Goal: Information Seeking & Learning: Learn about a topic

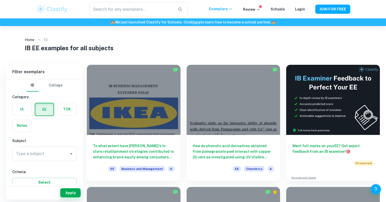
click at [25, 114] on label "button" at bounding box center [22, 109] width 19 height 12
click at [0, 0] on input "radio" at bounding box center [0, 0] width 0 height 0
click at [55, 153] on input "Type a subject" at bounding box center [41, 154] width 52 height 10
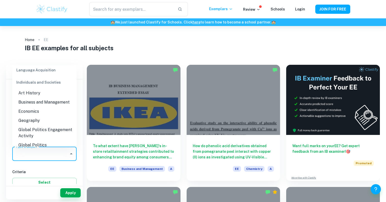
scroll to position [472, 0]
click at [37, 108] on li "Economics" at bounding box center [44, 112] width 64 height 9
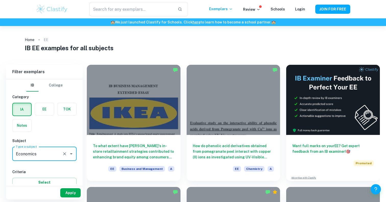
click at [71, 190] on button "Apply" at bounding box center [70, 193] width 20 height 9
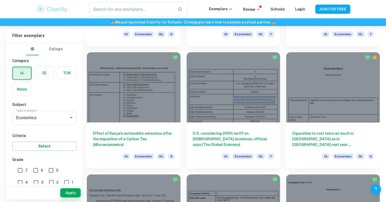
scroll to position [628, 0]
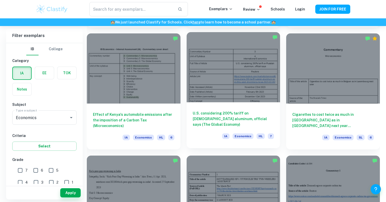
click at [221, 121] on h6 "U.S. considering 200% tariff on [DEMOGRAPHIC_DATA] aluminum, official says (The…" at bounding box center [234, 119] width 82 height 17
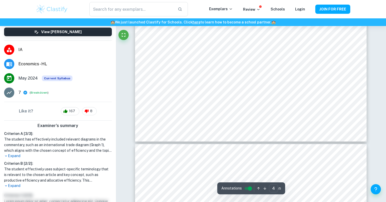
scroll to position [1284, 0]
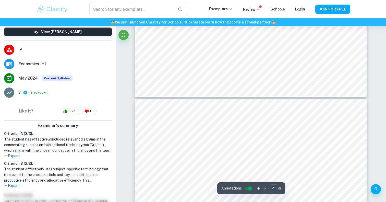
type input "5"
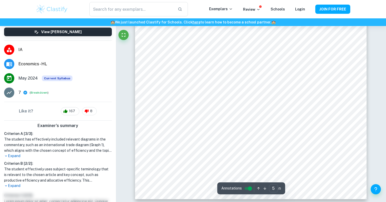
scroll to position [1555, 0]
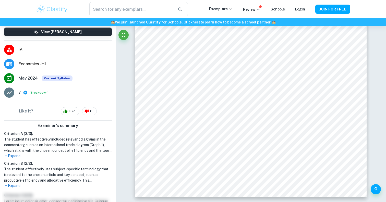
click at [59, 12] on img at bounding box center [52, 9] width 32 height 10
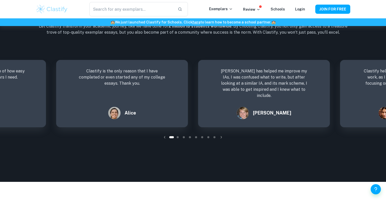
scroll to position [716, 0]
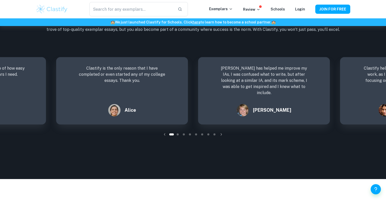
click at [222, 137] on icon "button" at bounding box center [221, 134] width 5 height 5
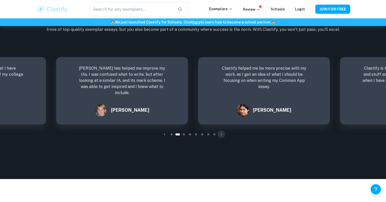
click at [222, 137] on icon "button" at bounding box center [221, 134] width 5 height 5
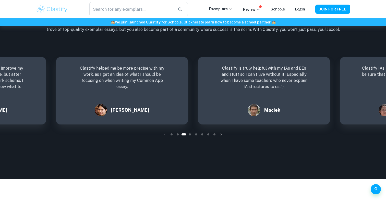
click at [222, 137] on icon "button" at bounding box center [221, 134] width 5 height 5
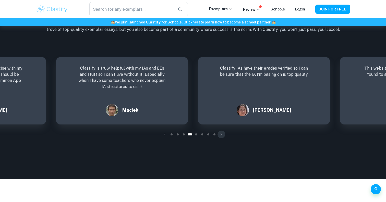
click at [222, 137] on icon "button" at bounding box center [221, 134] width 5 height 5
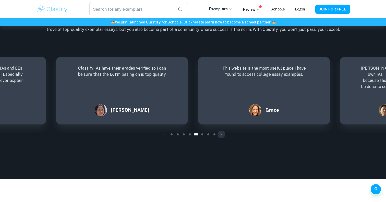
click at [222, 137] on icon "button" at bounding box center [221, 134] width 5 height 5
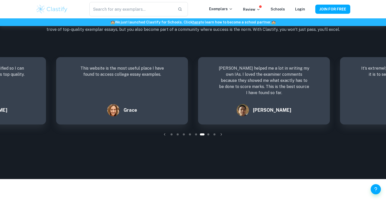
click at [222, 137] on icon "button" at bounding box center [221, 134] width 5 height 5
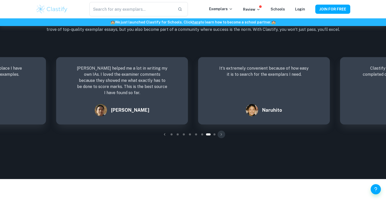
click at [222, 137] on icon "button" at bounding box center [221, 134] width 5 height 5
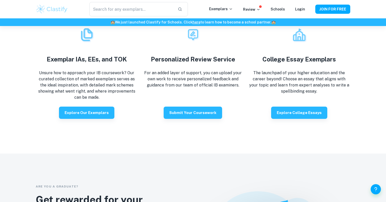
scroll to position [975, 0]
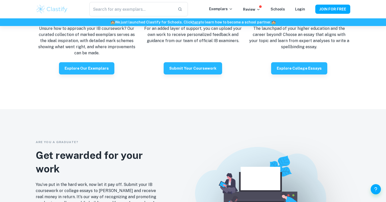
click at [257, 13] on div "​ Exemplars Review Schools Login JOIN FOR FREE" at bounding box center [193, 9] width 327 height 14
click at [258, 9] on icon at bounding box center [259, 9] width 4 height 4
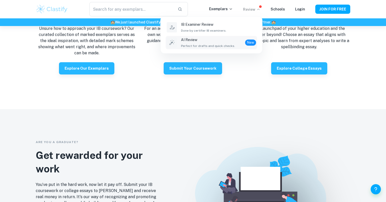
click at [226, 44] on span "Perfect for drafts and quick checks." at bounding box center [208, 46] width 54 height 5
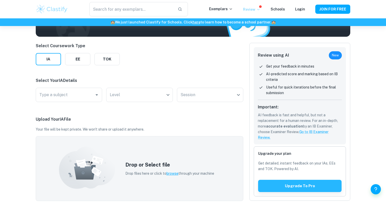
scroll to position [51, 0]
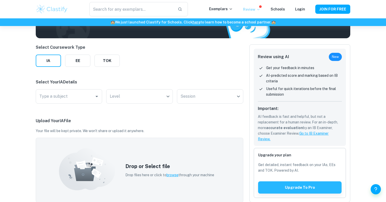
click at [316, 132] on link "Go to IB Examiner Review." at bounding box center [293, 137] width 71 height 10
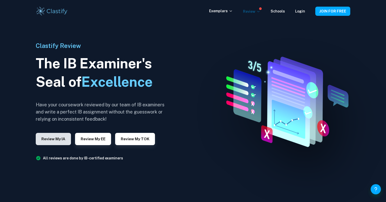
click at [60, 138] on button "Review my IA" at bounding box center [53, 139] width 35 height 12
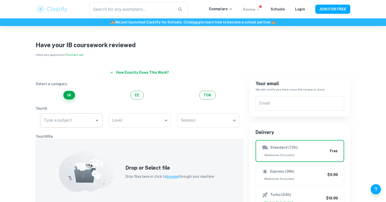
click at [66, 125] on input "Type a subject" at bounding box center [67, 121] width 50 height 10
click at [67, 122] on input "Type a subject" at bounding box center [67, 121] width 50 height 10
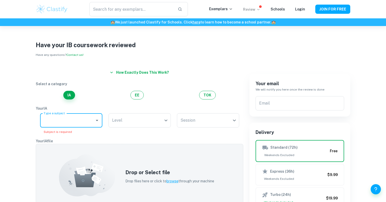
click at [54, 12] on img at bounding box center [52, 9] width 32 height 10
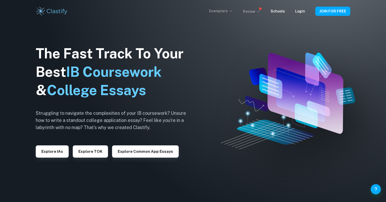
click at [220, 9] on p "Exemplars" at bounding box center [221, 11] width 24 height 6
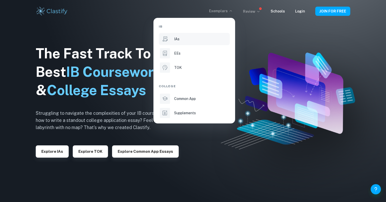
click at [177, 39] on p "IAs" at bounding box center [176, 39] width 5 height 6
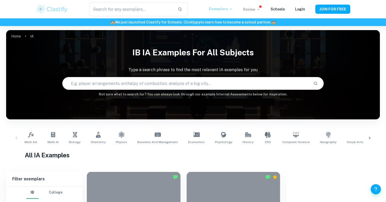
click at [219, 9] on p "Exemplars" at bounding box center [221, 9] width 24 height 6
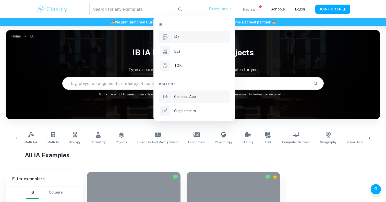
click at [193, 97] on p "Common App" at bounding box center [185, 97] width 22 height 6
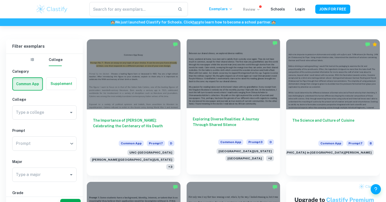
scroll to position [205, 0]
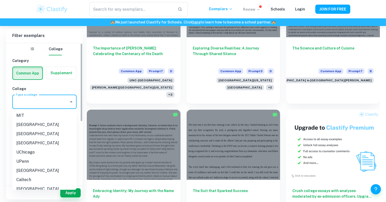
click at [53, 97] on input "Type a college" at bounding box center [41, 102] width 52 height 10
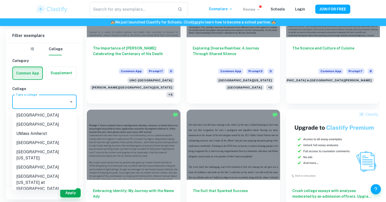
scroll to position [484, 0]
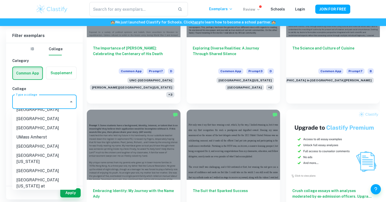
click at [40, 197] on li "UC Irvine" at bounding box center [44, 201] width 64 height 9
type input "UC Irvine"
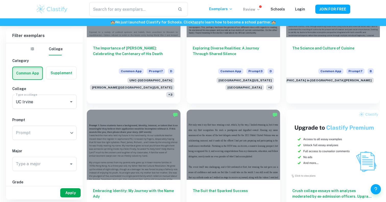
click at [71, 192] on button "Apply" at bounding box center [70, 193] width 20 height 9
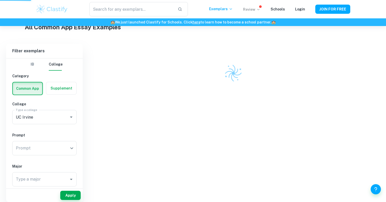
scroll to position [123, 0]
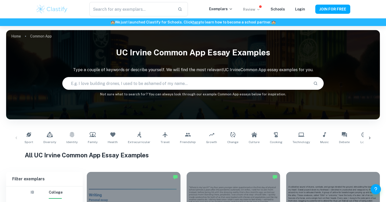
click at [48, 8] on img at bounding box center [52, 9] width 32 height 10
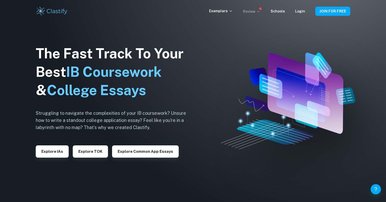
click at [54, 20] on div "Exemplars Review Schools Login JOIN FOR FREE" at bounding box center [193, 11] width 386 height 22
click at [55, 10] on img at bounding box center [52, 11] width 32 height 10
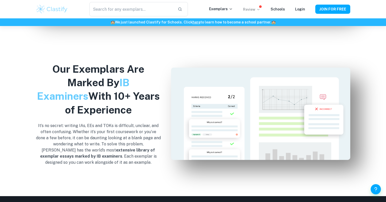
scroll to position [515, 0]
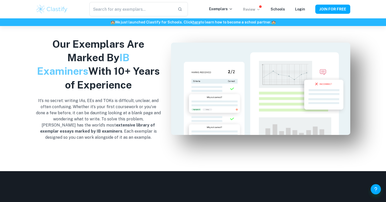
click at [68, 12] on div "​" at bounding box center [138, 9] width 141 height 14
click at [64, 12] on img at bounding box center [52, 9] width 32 height 10
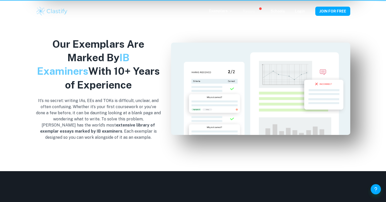
scroll to position [0, 0]
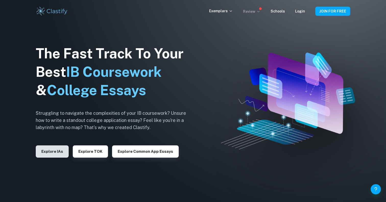
click at [54, 150] on button "Explore IAs" at bounding box center [52, 152] width 33 height 12
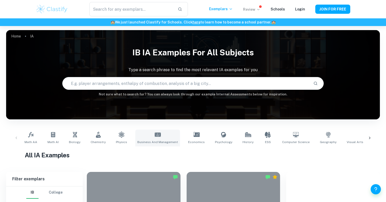
click at [164, 136] on link "Business and Management" at bounding box center [157, 138] width 45 height 17
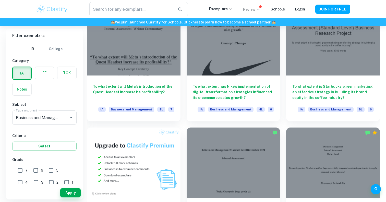
scroll to position [296, 0]
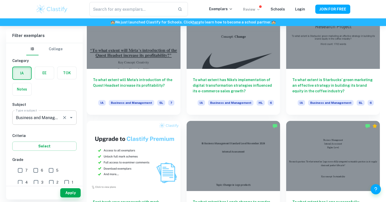
click at [41, 122] on input "Business and Management" at bounding box center [37, 118] width 45 height 10
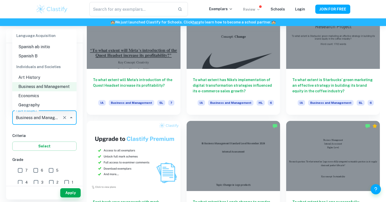
scroll to position [461, 0]
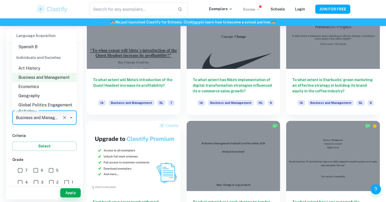
click at [45, 82] on li "Economics" at bounding box center [44, 86] width 64 height 9
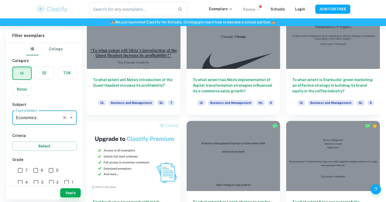
click at [53, 119] on input "Economics" at bounding box center [37, 118] width 45 height 10
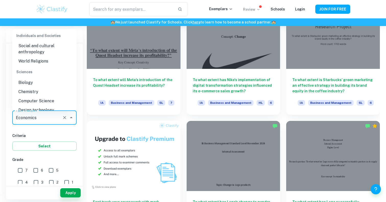
scroll to position [609, 0]
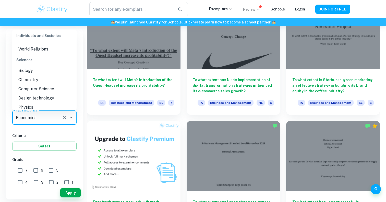
click at [37, 66] on li "Biology" at bounding box center [44, 70] width 64 height 9
type input "Biology"
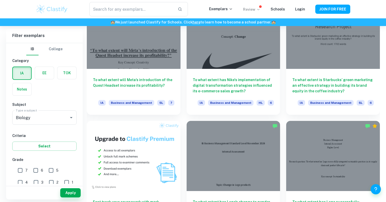
click at [72, 188] on div "Apply" at bounding box center [44, 193] width 77 height 13
click at [73, 194] on button "Apply" at bounding box center [70, 193] width 20 height 9
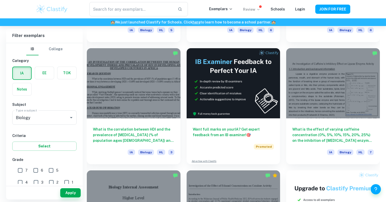
scroll to position [1471, 0]
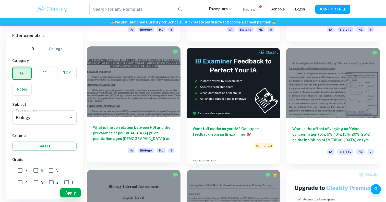
click at [133, 133] on h6 "What is the correlation between HDI and the prevalence of [MEDICAL_DATA] (% of …" at bounding box center [134, 133] width 82 height 17
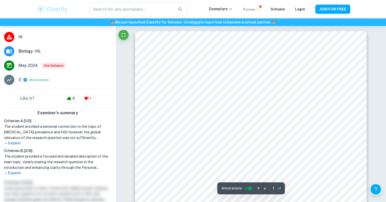
scroll to position [98, 0]
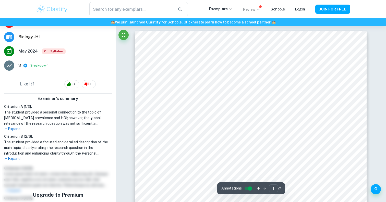
click at [13, 156] on p "Expand" at bounding box center [58, 158] width 108 height 5
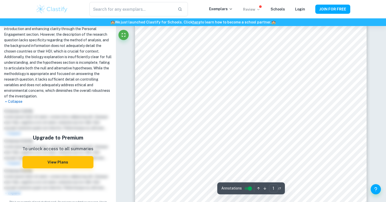
scroll to position [88, 0]
click at [73, 156] on button "View Plans" at bounding box center [57, 162] width 71 height 12
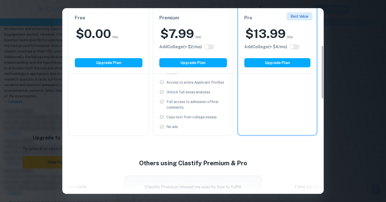
scroll to position [0, 0]
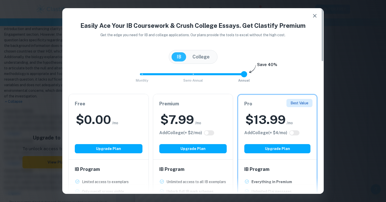
click at [311, 14] on button "button" at bounding box center [315, 16] width 10 height 10
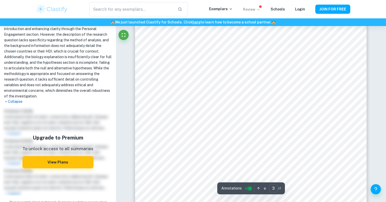
scroll to position [810, 0]
type input "5"
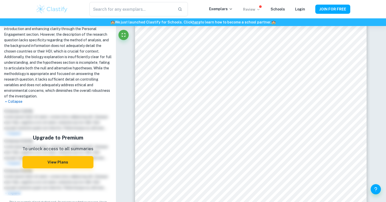
click at [54, 7] on img at bounding box center [52, 9] width 32 height 10
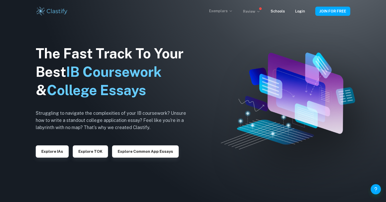
click at [223, 11] on p "Exemplars" at bounding box center [221, 11] width 24 height 6
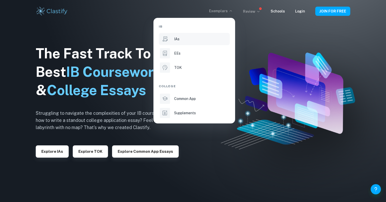
click at [178, 40] on p "IAs" at bounding box center [176, 39] width 5 height 6
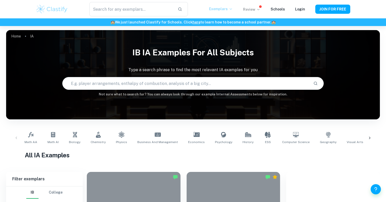
click at [219, 10] on p "Exemplars" at bounding box center [221, 9] width 24 height 6
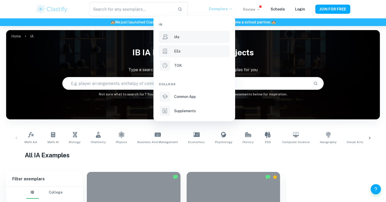
click at [195, 55] on li "EEs" at bounding box center [194, 51] width 71 height 12
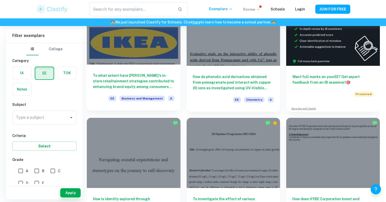
scroll to position [77, 0]
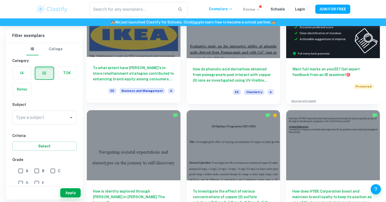
click at [146, 72] on h6 "To what extent have [PERSON_NAME]'s in-store retailtainment strategies contribu…" at bounding box center [134, 73] width 82 height 17
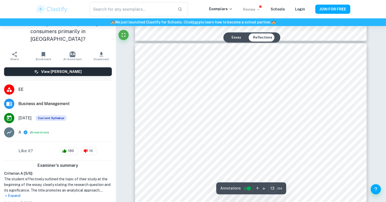
scroll to position [4058, 0]
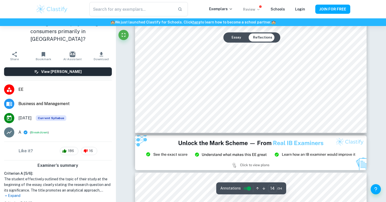
type input "15"
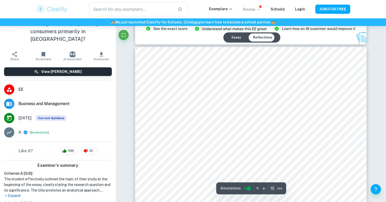
scroll to position [4760, 0]
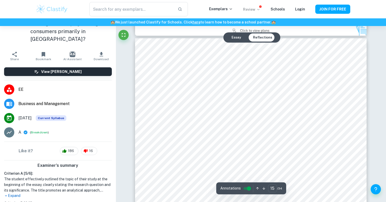
click at [49, 10] on img at bounding box center [52, 9] width 32 height 10
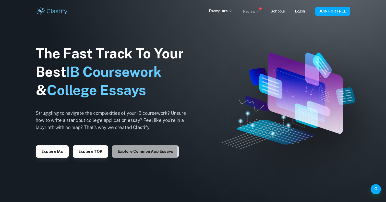
click at [131, 150] on button "Explore Common App essays" at bounding box center [145, 152] width 67 height 12
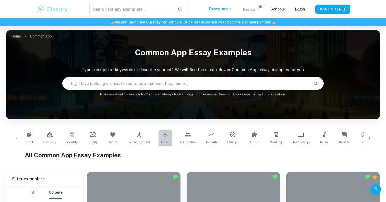
click at [164, 141] on span "Travel" at bounding box center [165, 142] width 9 height 5
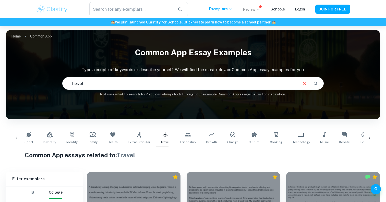
click at [241, 138] on div "Sport Diversity Identity Family Health Extracurricular Travel Friendship Growth…" at bounding box center [192, 138] width 341 height 17
click at [247, 138] on link "Culture" at bounding box center [254, 138] width 15 height 17
type input "Culture"
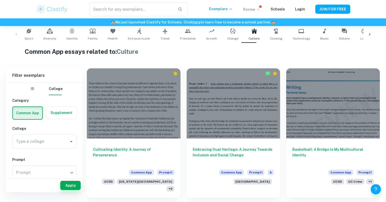
scroll to position [121, 0]
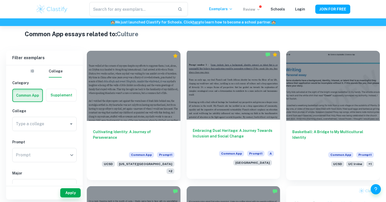
click at [229, 130] on h6 "Embracing Dual Heritage: A Journey Towards Inclusion and Social Change" at bounding box center [234, 136] width 82 height 17
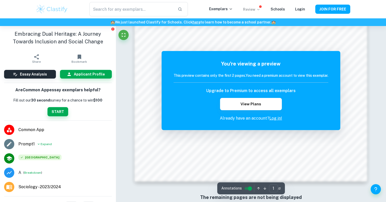
scroll to position [510, 0]
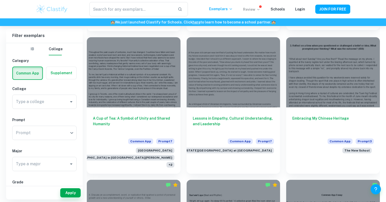
scroll to position [536, 0]
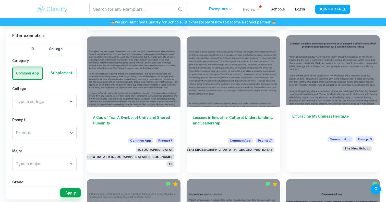
click at [316, 114] on h6 "Embracing My Chinese Heritage" at bounding box center [334, 122] width 82 height 17
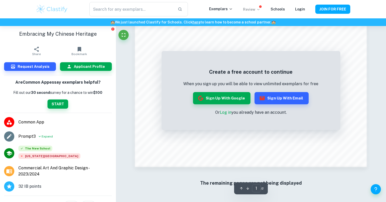
scroll to position [19, 0]
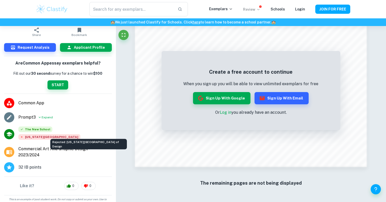
click at [65, 134] on span "[US_STATE][GEOGRAPHIC_DATA]" at bounding box center [49, 137] width 62 height 6
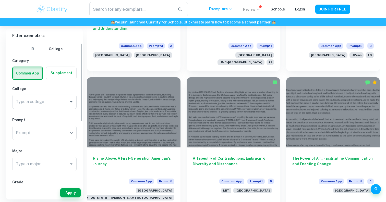
scroll to position [1169, 0]
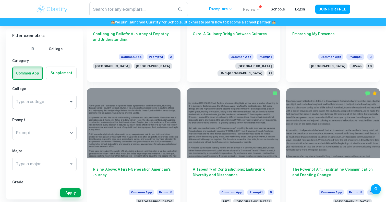
click at [64, 11] on img at bounding box center [52, 9] width 32 height 10
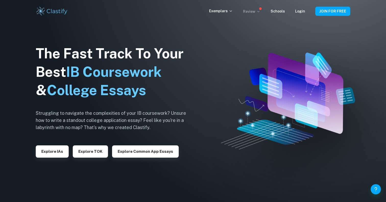
click at [65, 11] on img at bounding box center [52, 11] width 32 height 10
click at [52, 146] on button "Explore IAs" at bounding box center [52, 152] width 33 height 12
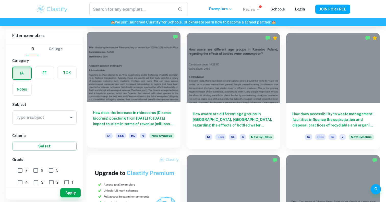
scroll to position [262, 0]
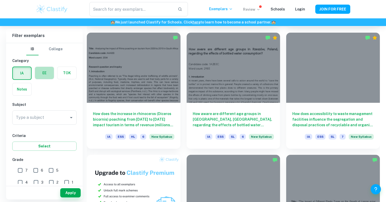
click at [49, 76] on label "button" at bounding box center [44, 73] width 19 height 12
click at [0, 0] on input "radio" at bounding box center [0, 0] width 0 height 0
